Goal: Task Accomplishment & Management: Complete application form

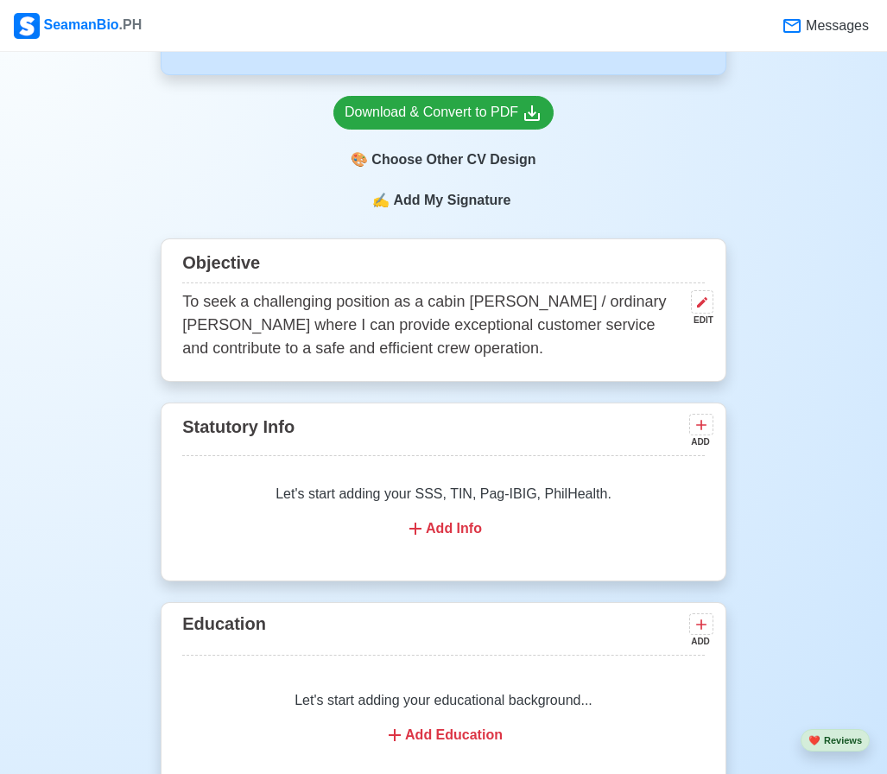
scroll to position [864, 0]
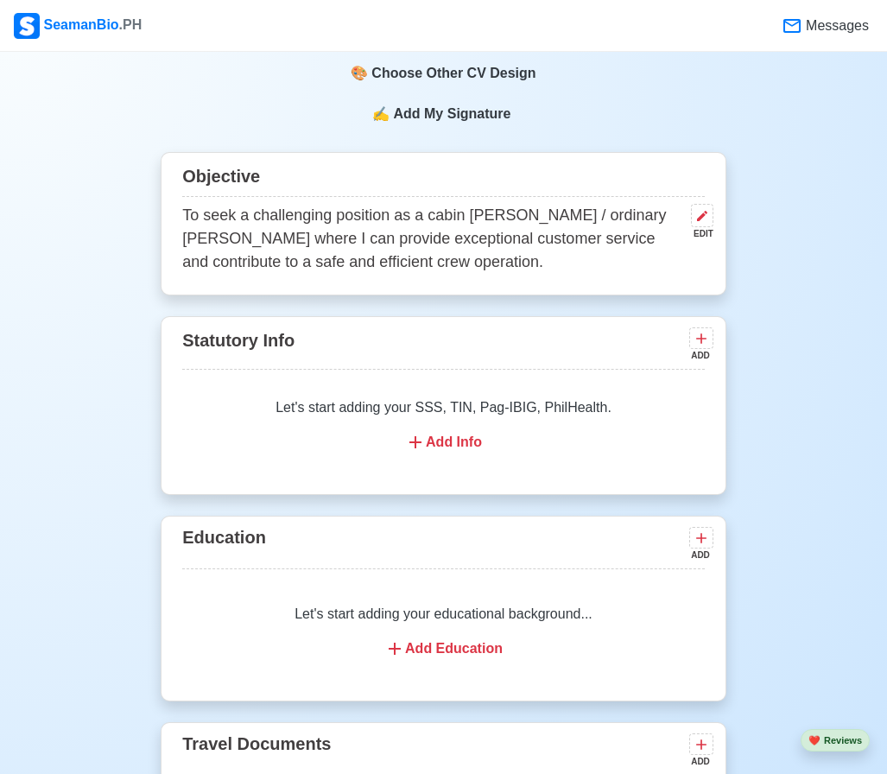
click at [446, 451] on div "Add Info" at bounding box center [443, 442] width 481 height 21
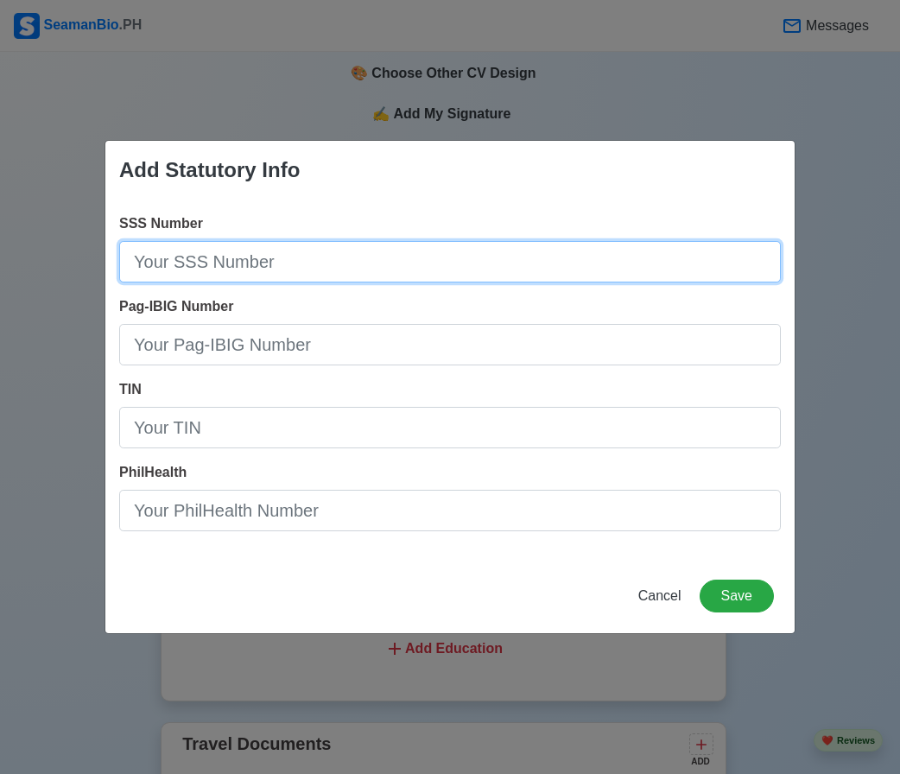
click at [285, 274] on input "SSS Number" at bounding box center [449, 261] width 661 height 41
click at [279, 273] on input "02-3502788-" at bounding box center [449, 261] width 661 height 41
type input "[PHONE_NUMBER]"
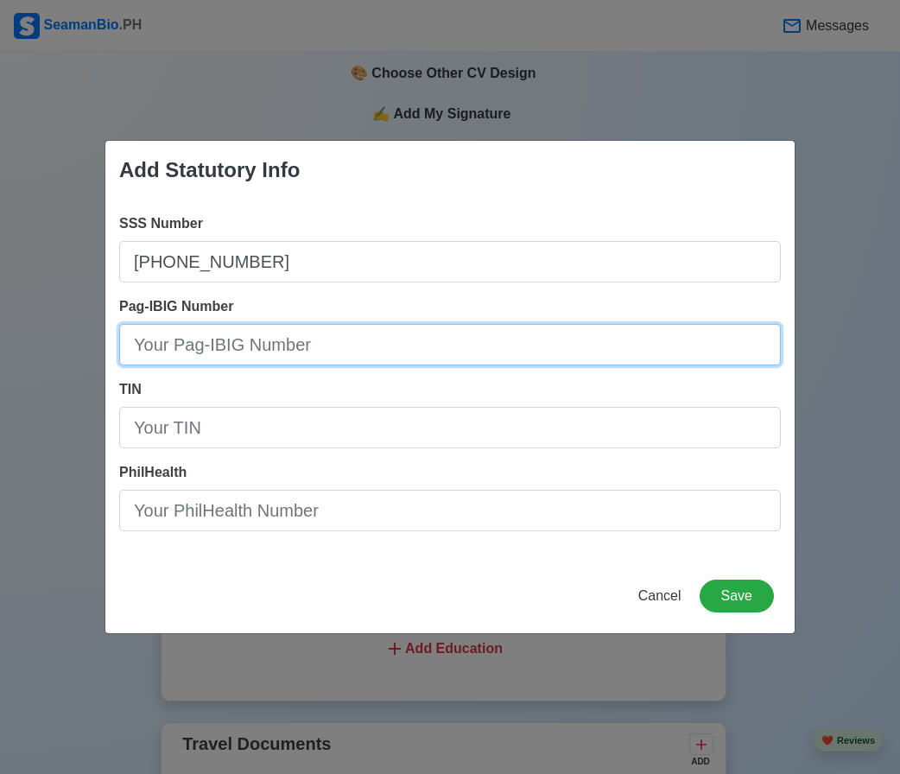
click at [205, 342] on input "Pag-IBIG Number" at bounding box center [449, 344] width 661 height 41
type input "12211-0119-5251"
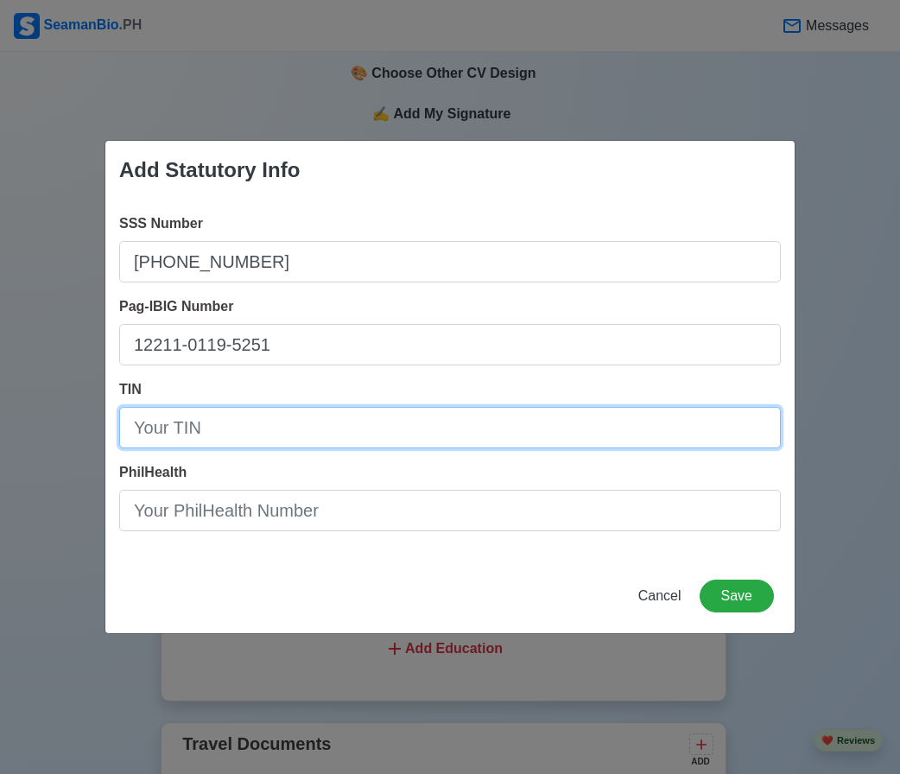
click at [182, 419] on input "TIN" at bounding box center [449, 427] width 661 height 41
type input "[PHONE_NUMBER]"
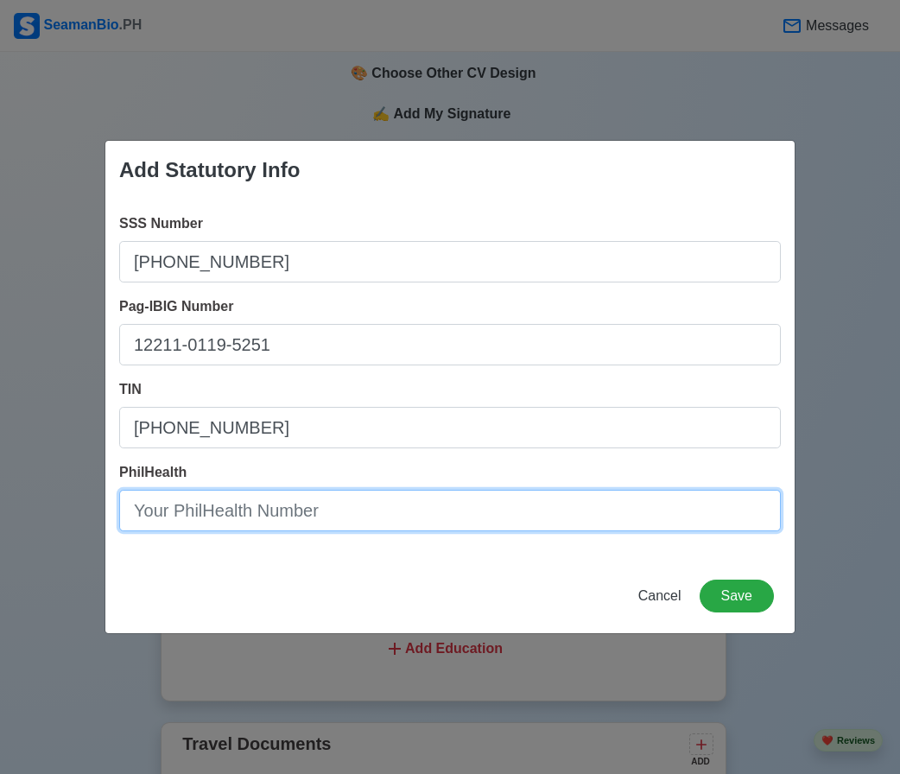
click at [200, 527] on input "PhilHealth" at bounding box center [449, 510] width 661 height 41
type input "07-050848275-0"
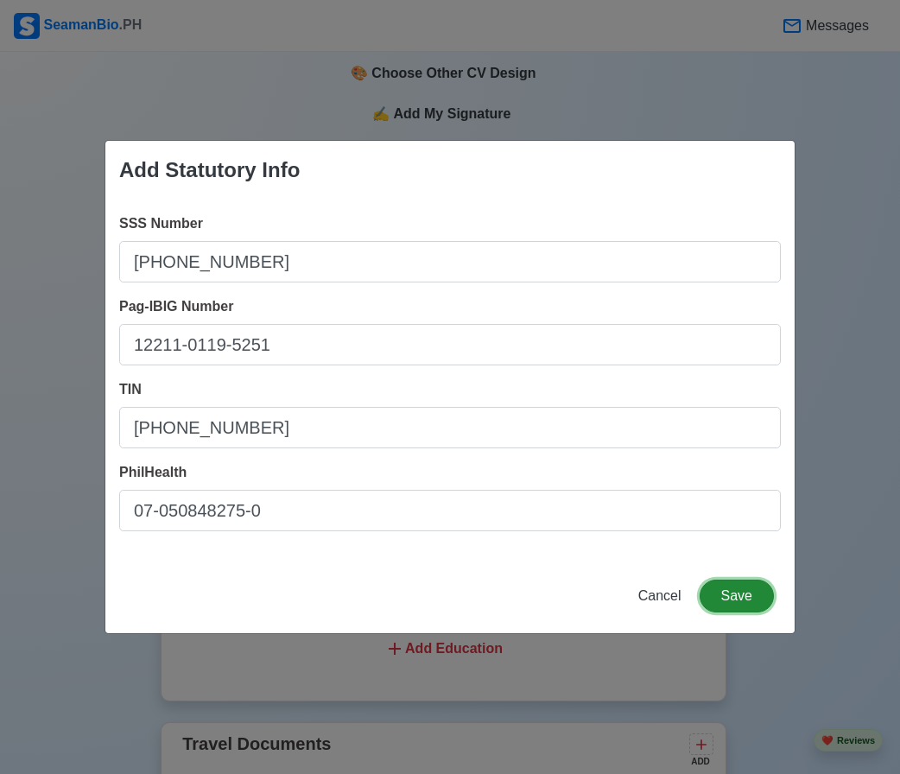
click at [758, 592] on button "Save" at bounding box center [736, 595] width 74 height 33
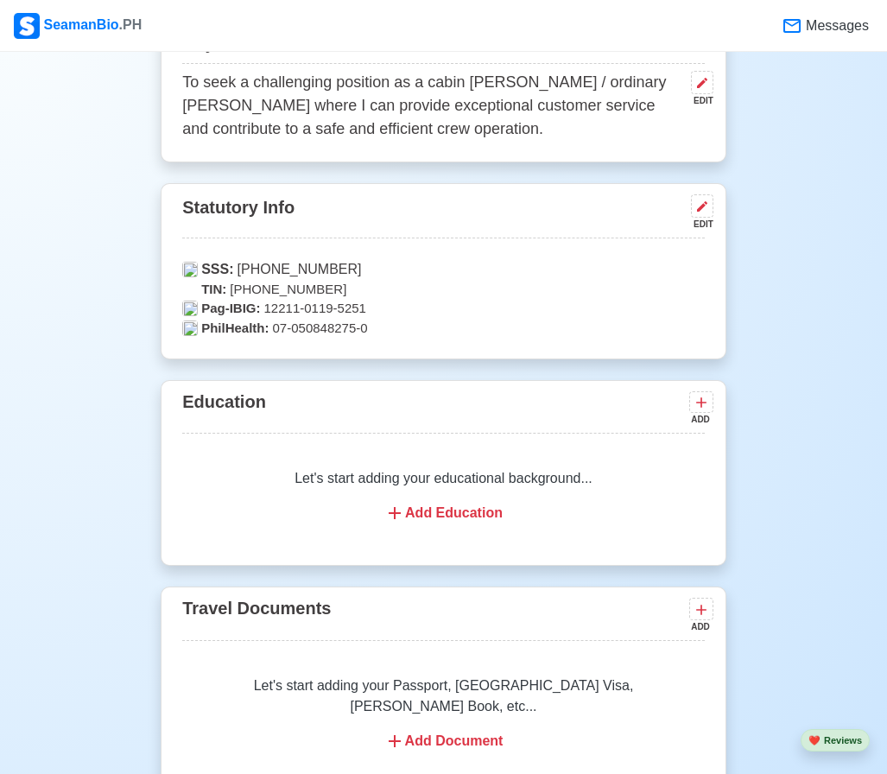
scroll to position [1036, 0]
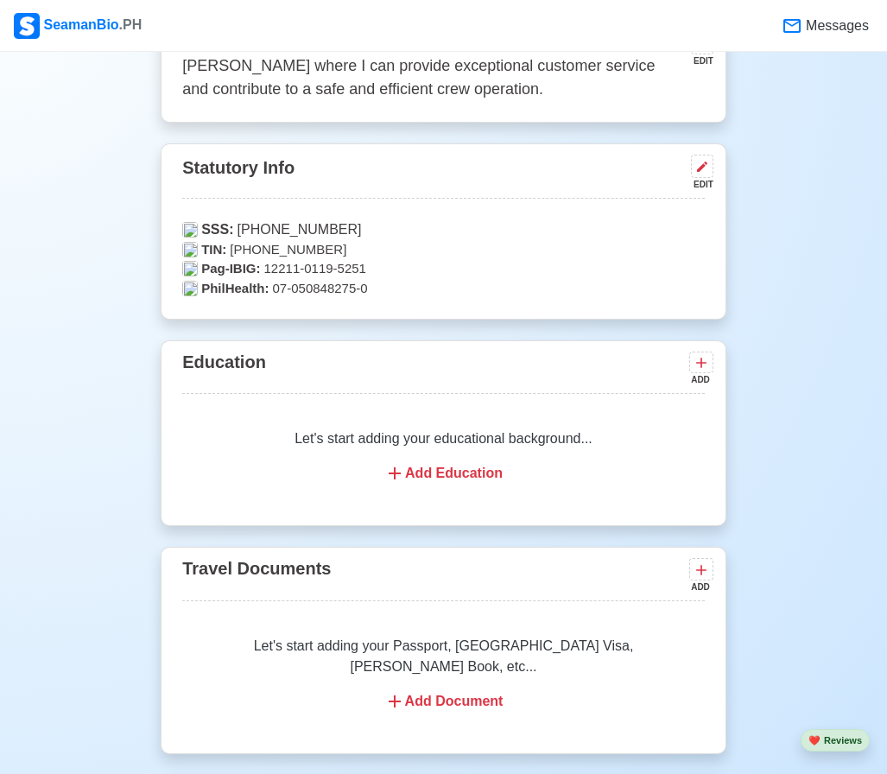
click at [458, 481] on div "Add Education" at bounding box center [443, 473] width 481 height 21
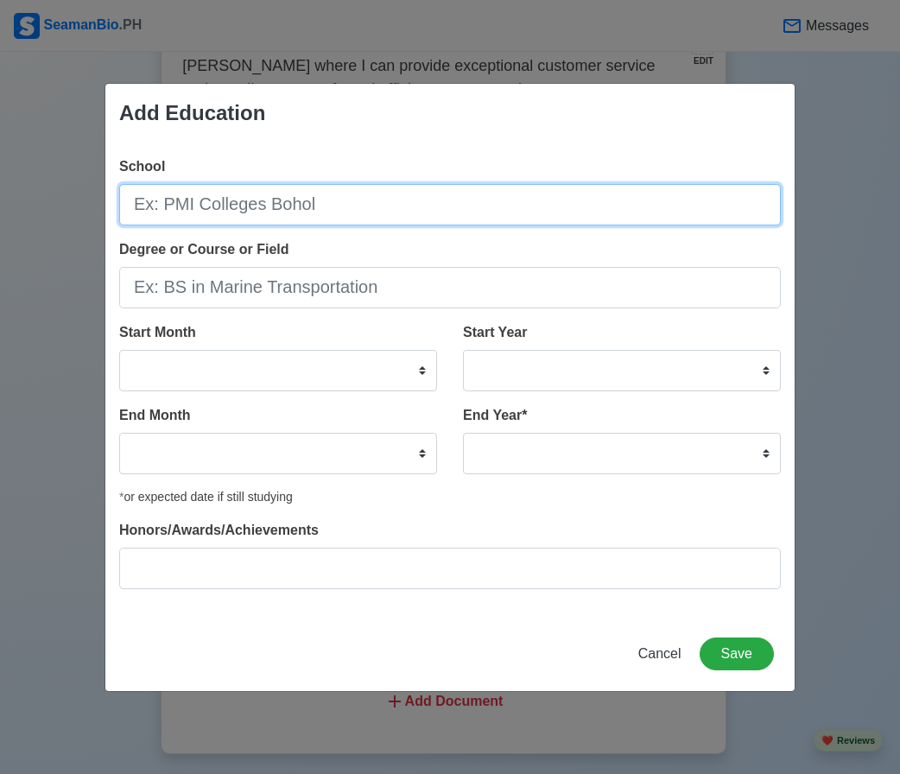
click at [320, 215] on input "School" at bounding box center [449, 204] width 661 height 41
type input "Systems Plus College Foundation"
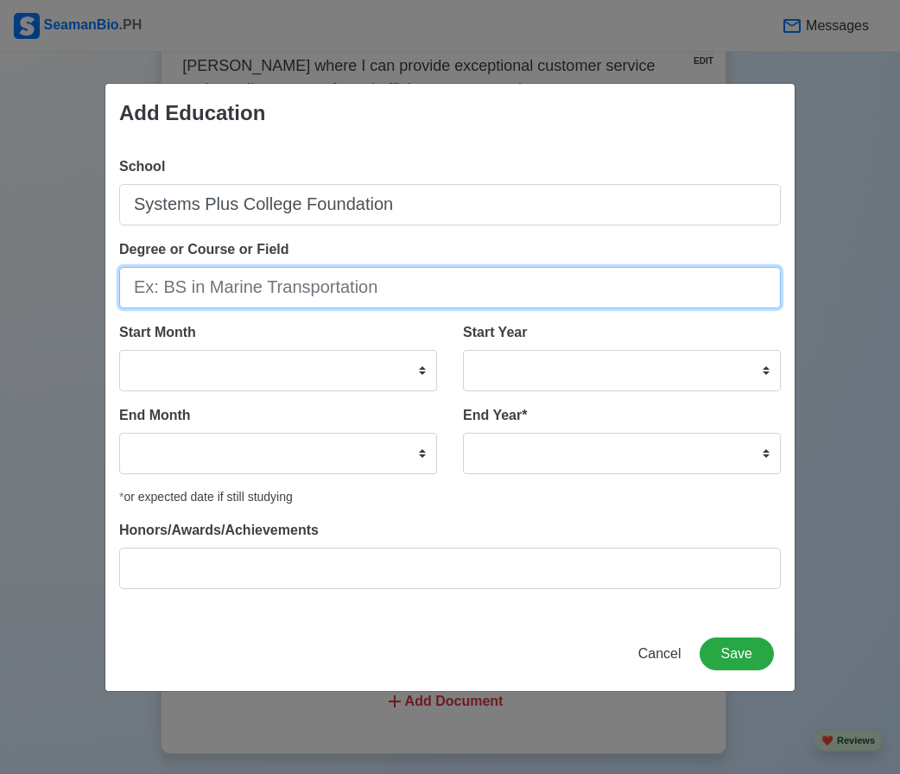
click at [294, 280] on input "Degree or Course or Field" at bounding box center [449, 287] width 661 height 41
click at [221, 289] on input "Hotel and restaurant" at bounding box center [449, 287] width 661 height 41
click at [303, 288] on input "Hotel and Restaurant" at bounding box center [449, 287] width 661 height 41
type input "Hotel and Restaurant Services"
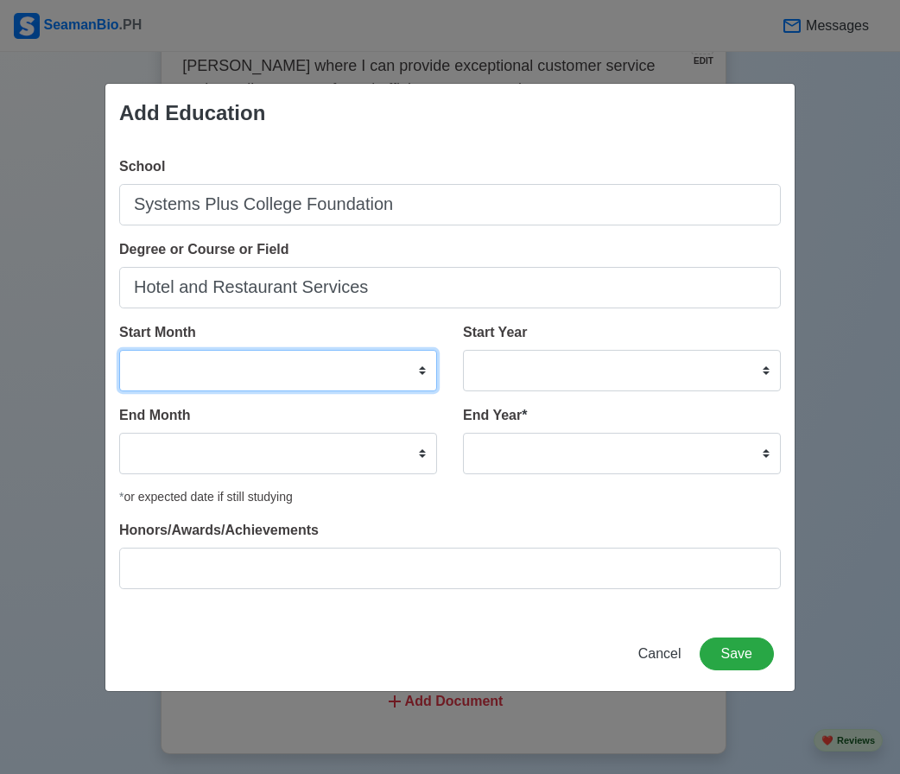
click at [423, 371] on select "January February March April May June July August September October November De…" at bounding box center [278, 370] width 318 height 41
select select "June"
click at [119, 350] on select "January February March April May June July August September October November De…" at bounding box center [278, 370] width 318 height 41
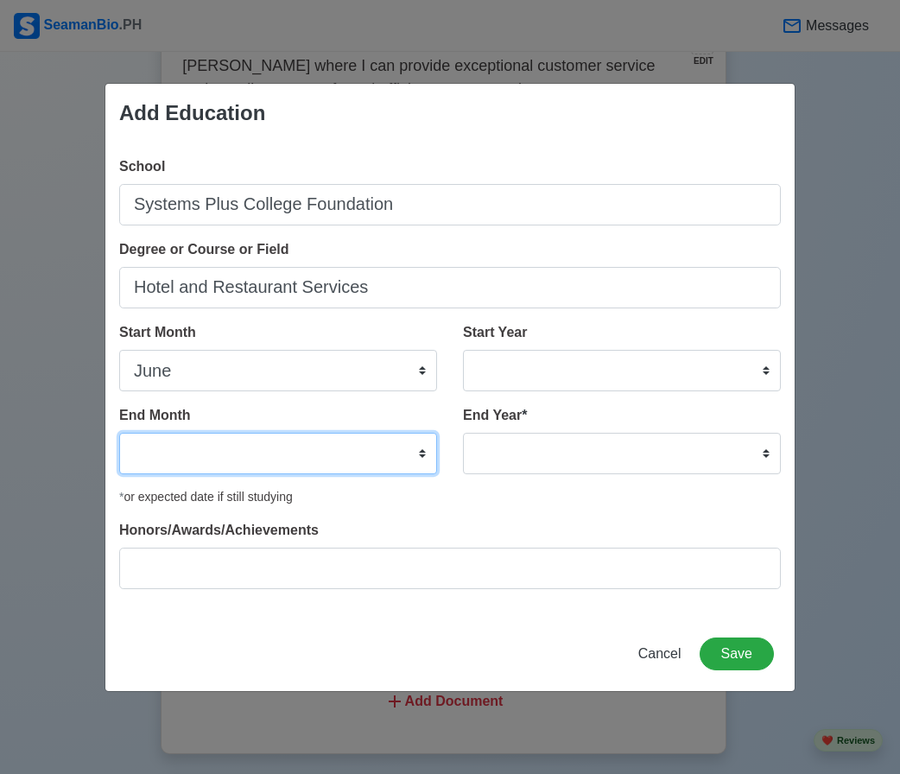
click at [431, 451] on select "January February March April May June July August September October November De…" at bounding box center [278, 453] width 318 height 41
select select "April"
click at [119, 433] on select "January February March April May June July August September October November De…" at bounding box center [278, 453] width 318 height 41
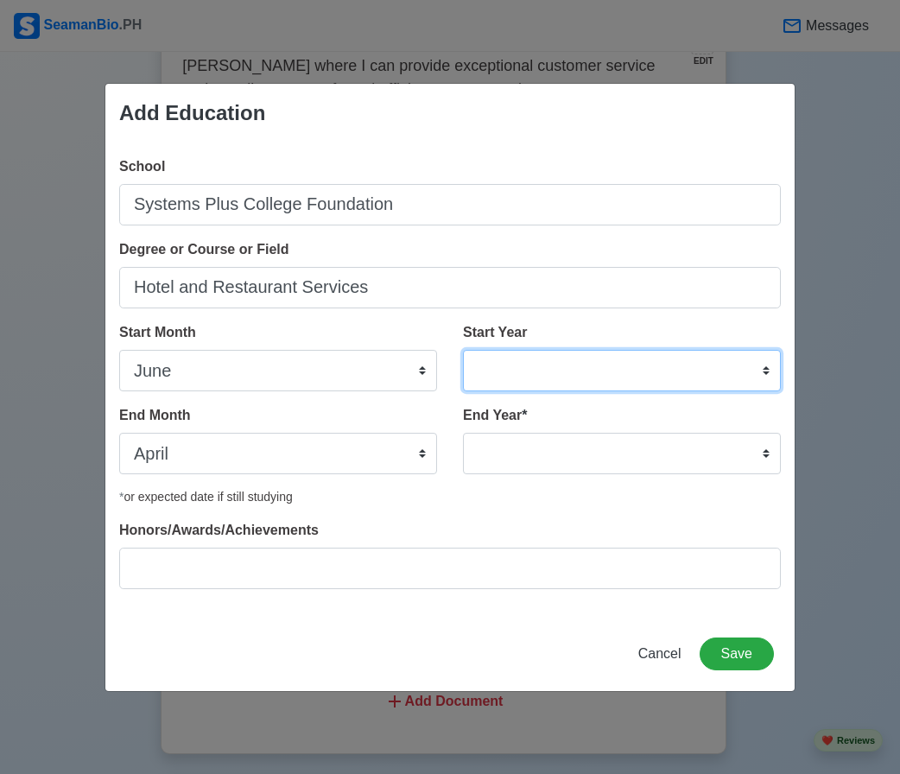
click at [638, 364] on select "2025 2024 2023 2022 2021 2020 2019 2018 2017 2016 2015 2014 2013 2012 2011 2010…" at bounding box center [622, 370] width 318 height 41
select select "2011"
click at [463, 350] on select "2025 2024 2023 2022 2021 2020 2019 2018 2017 2016 2015 2014 2013 2012 2011 2010…" at bounding box center [622, 370] width 318 height 41
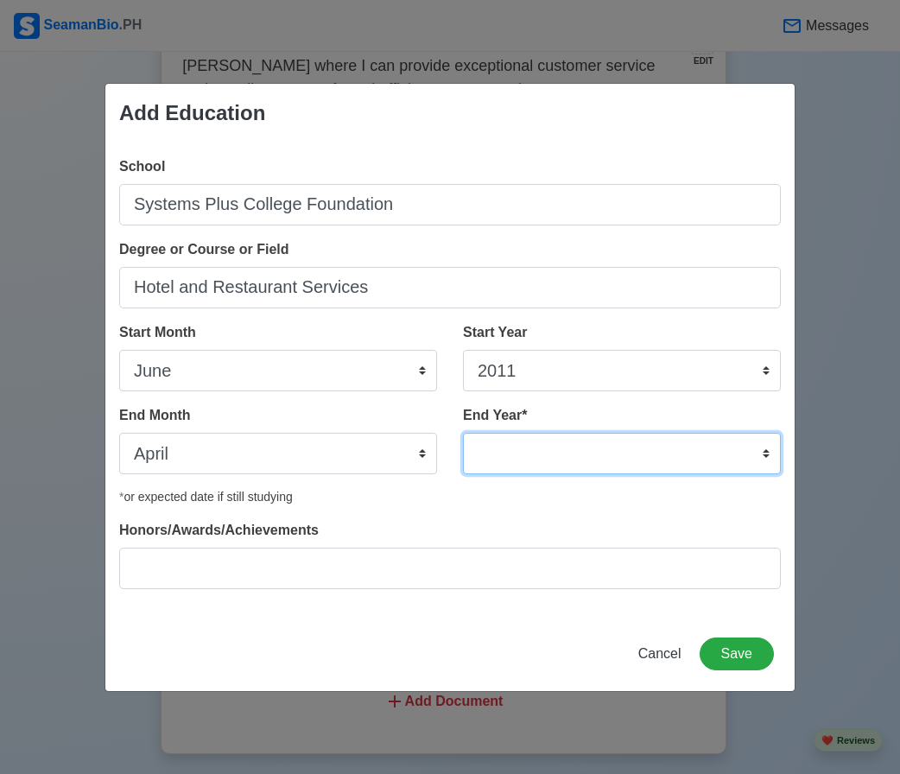
click at [536, 446] on select "2035 2034 2033 2032 2031 2030 2029 2028 2027 2026 2025 2024 2023 2022 2021 2020…" at bounding box center [622, 453] width 318 height 41
select select "2013"
click at [463, 433] on select "2035 2034 2033 2032 2031 2030 2029 2028 2027 2026 2025 2024 2023 2022 2021 2020…" at bounding box center [622, 453] width 318 height 41
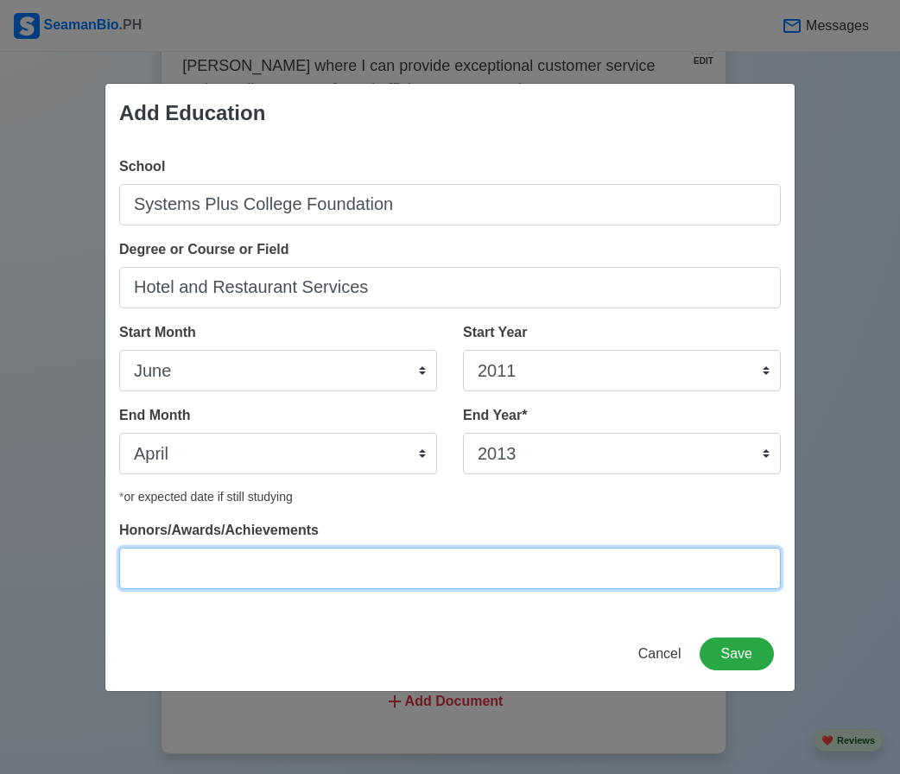
click at [218, 577] on input "Honors/Awards/Achievements" at bounding box center [449, 568] width 661 height 41
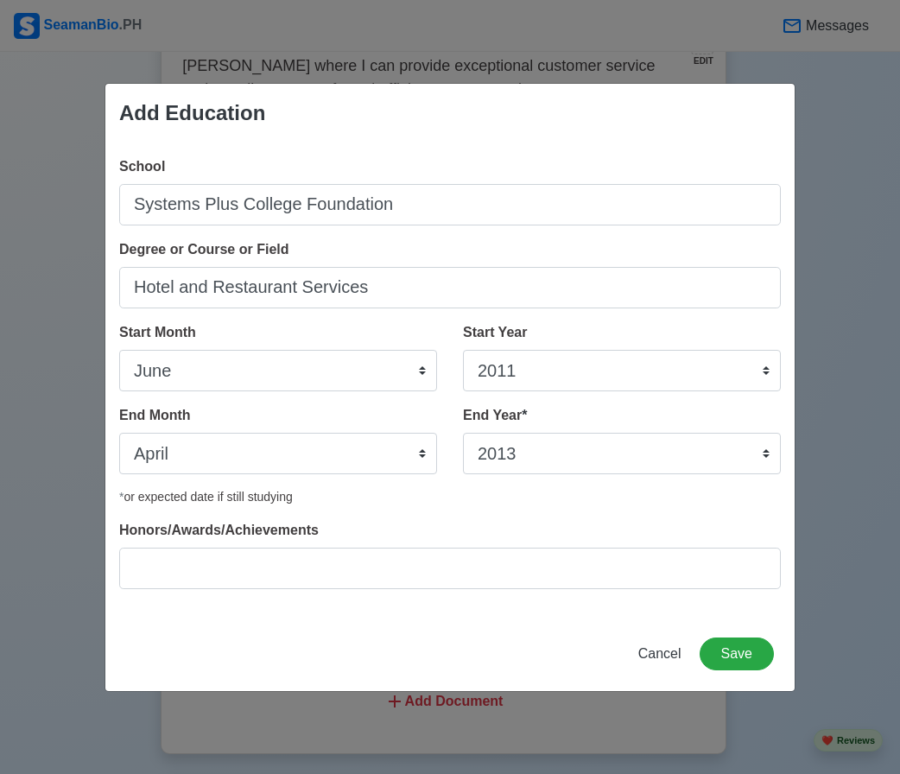
click at [541, 514] on div "School Systems Plus College Foundation Degree or Course or Field Hotel and Rest…" at bounding box center [449, 379] width 689 height 474
click at [747, 652] on button "Save" at bounding box center [736, 653] width 74 height 33
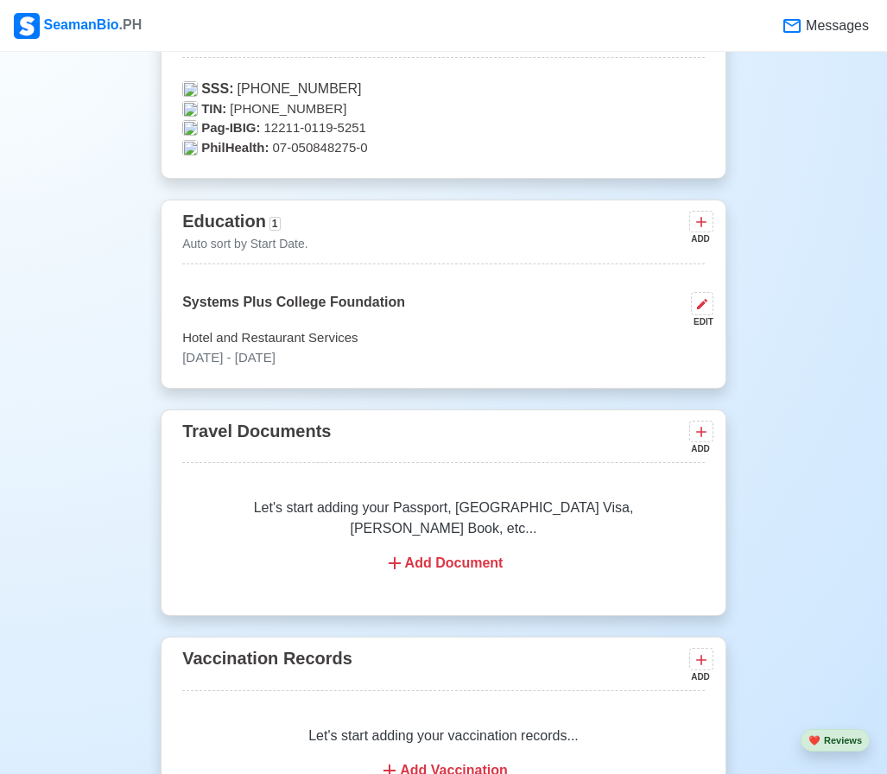
scroll to position [1209, 0]
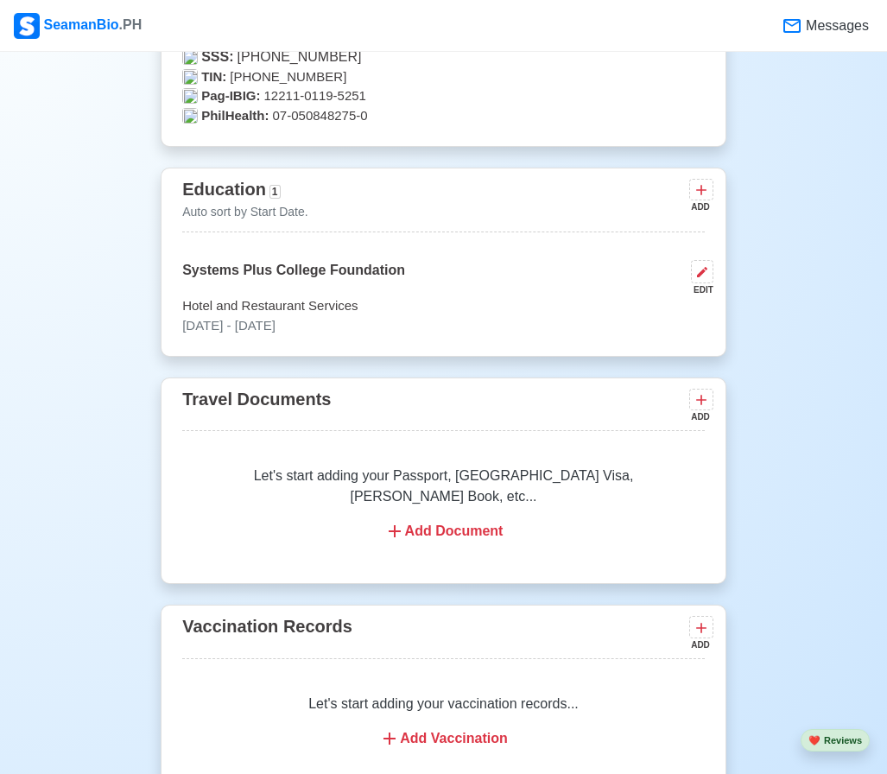
click at [435, 521] on div "Add Document" at bounding box center [443, 531] width 481 height 21
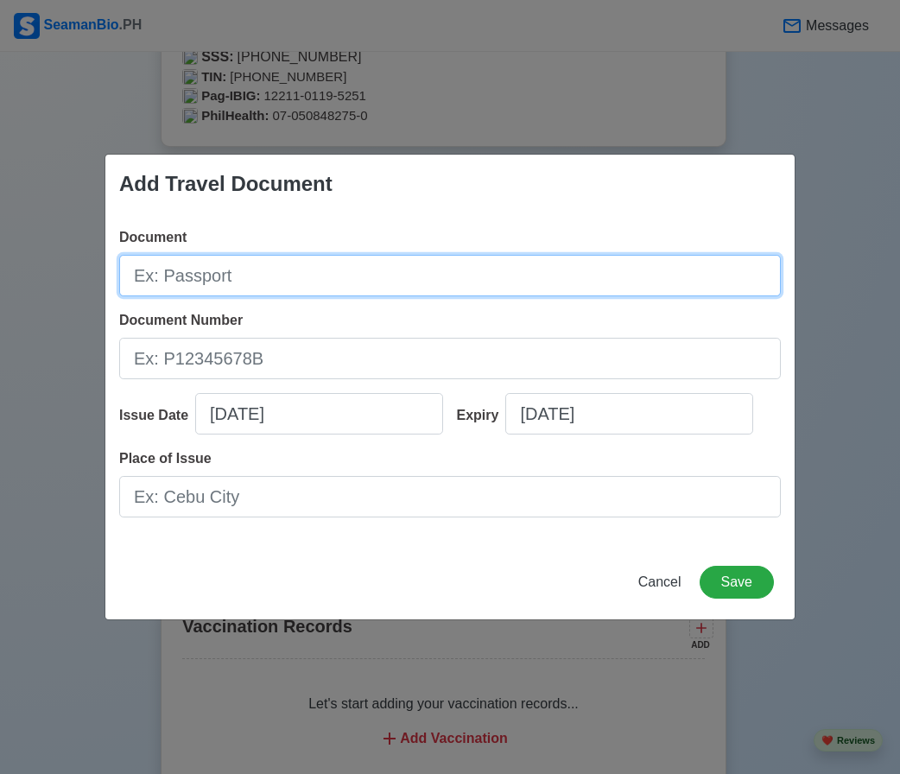
click at [210, 279] on input "Document" at bounding box center [449, 275] width 661 height 41
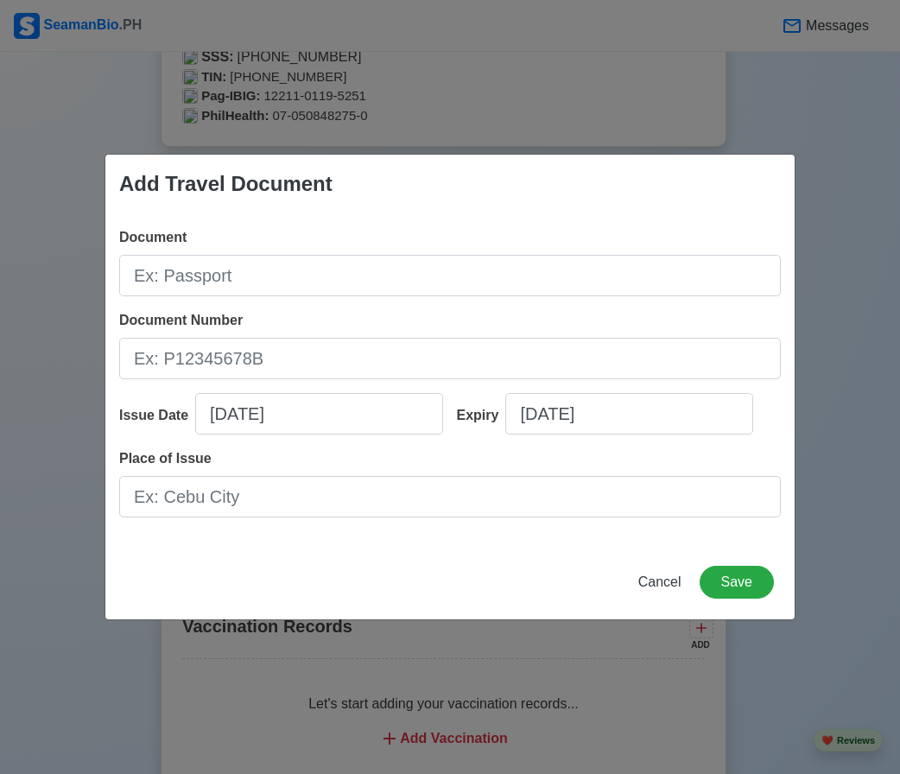
click at [886, 355] on div "Add Travel Document Document Document Number Issue Date [DATE] Expiry [DATE] Pl…" at bounding box center [450, 387] width 900 height 774
click at [673, 574] on span "Cancel" at bounding box center [659, 581] width 43 height 15
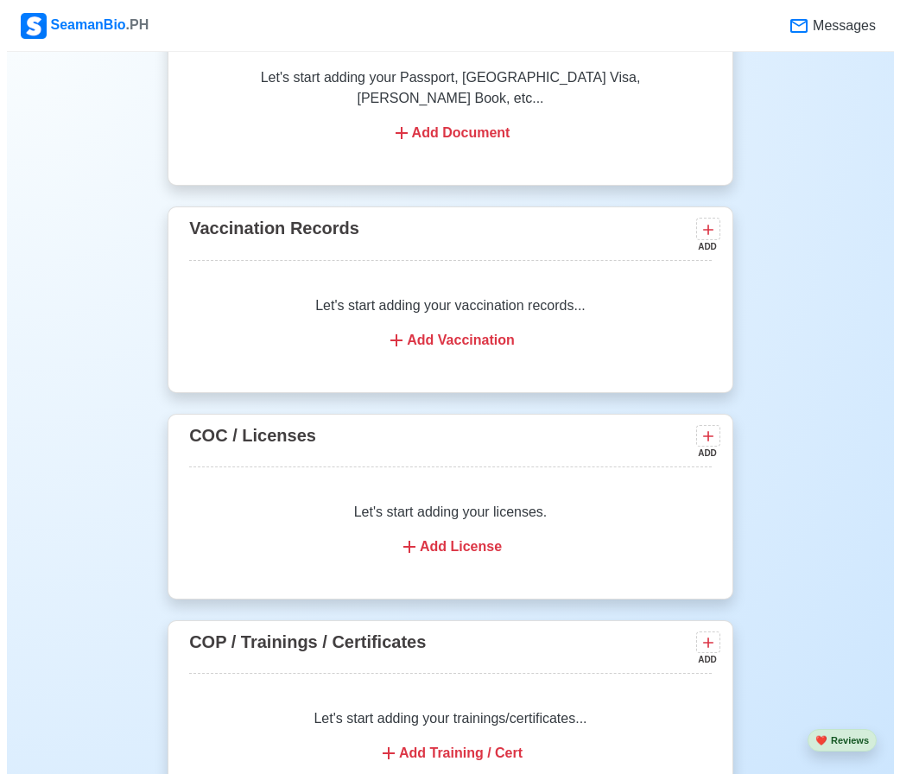
scroll to position [1641, 0]
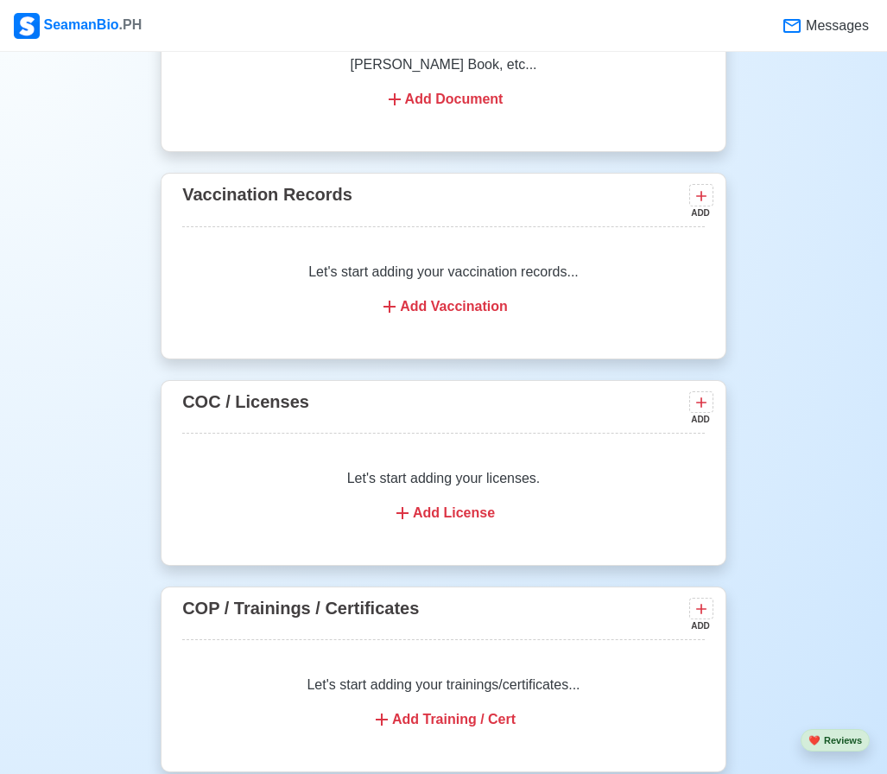
click at [460, 503] on div "Add License" at bounding box center [443, 513] width 481 height 21
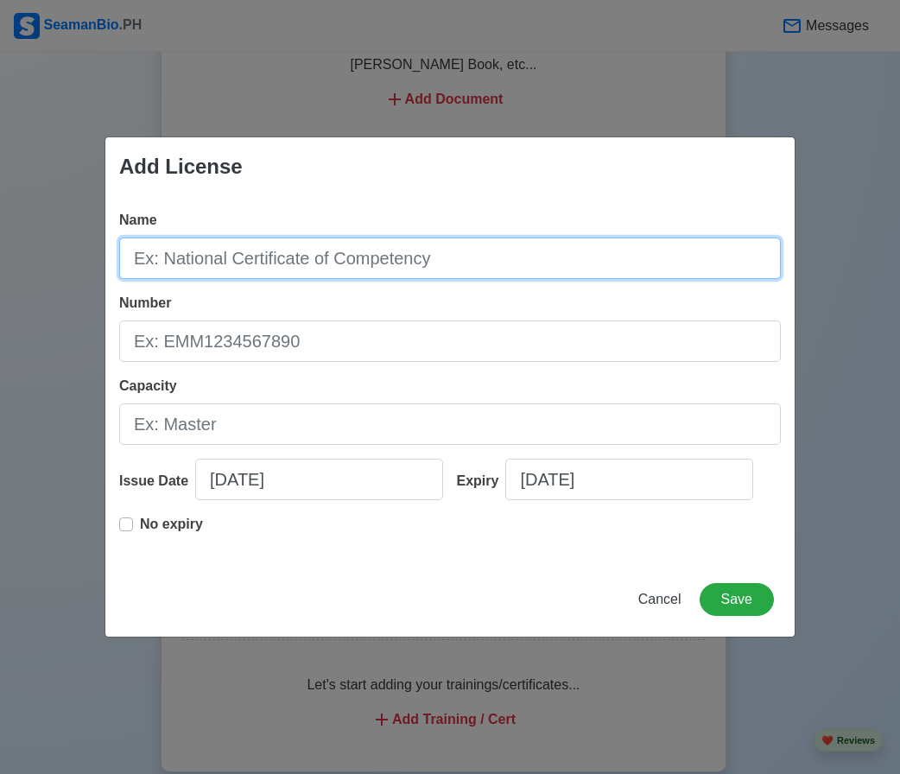
click at [282, 256] on input "Name" at bounding box center [449, 257] width 661 height 41
